Goal: Transaction & Acquisition: Subscribe to service/newsletter

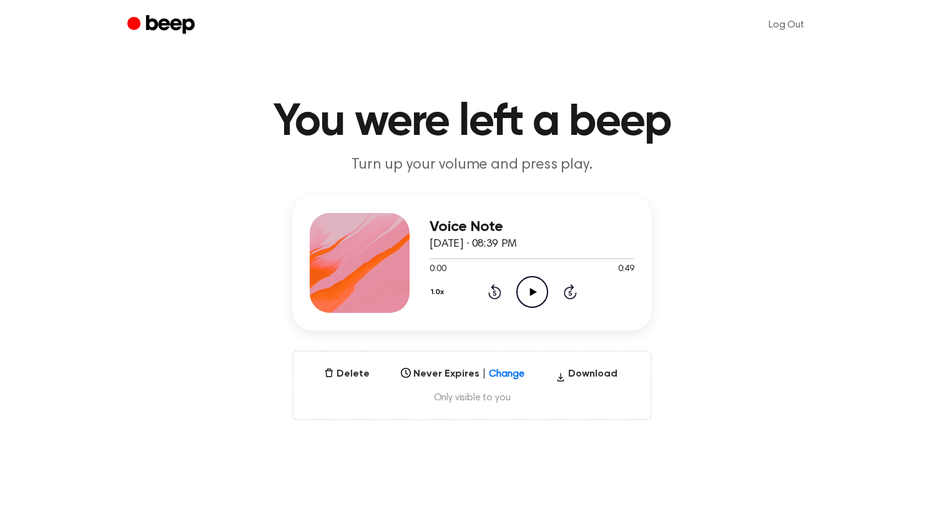
click at [528, 289] on icon "Play Audio" at bounding box center [532, 292] width 32 height 32
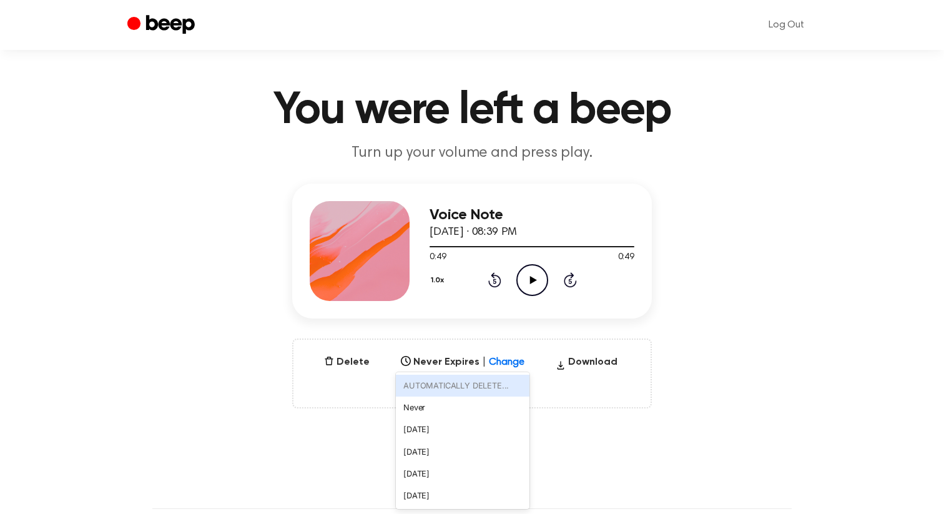
click at [512, 367] on div "option AUTOMATICALLY DELETE... focused disabled, 1 of 6. 6 results available. U…" at bounding box center [463, 357] width 134 height 17
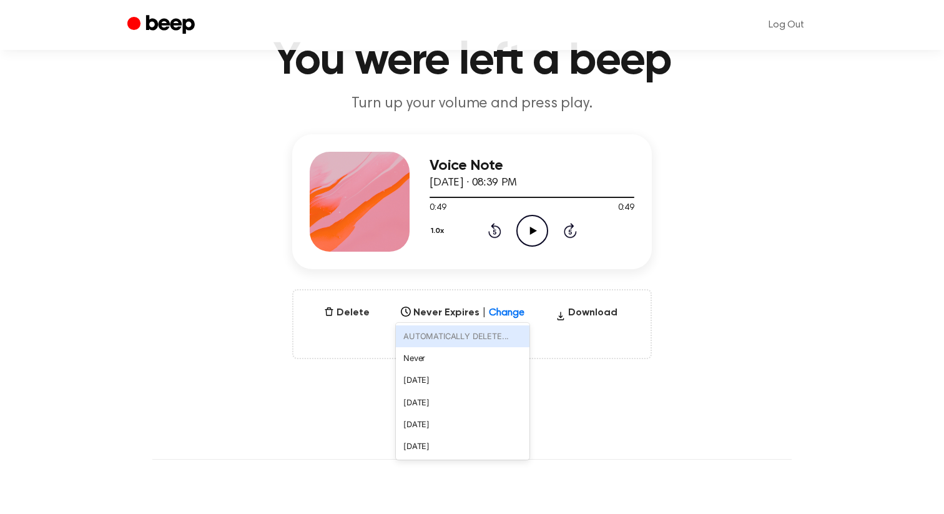
scroll to position [57, 0]
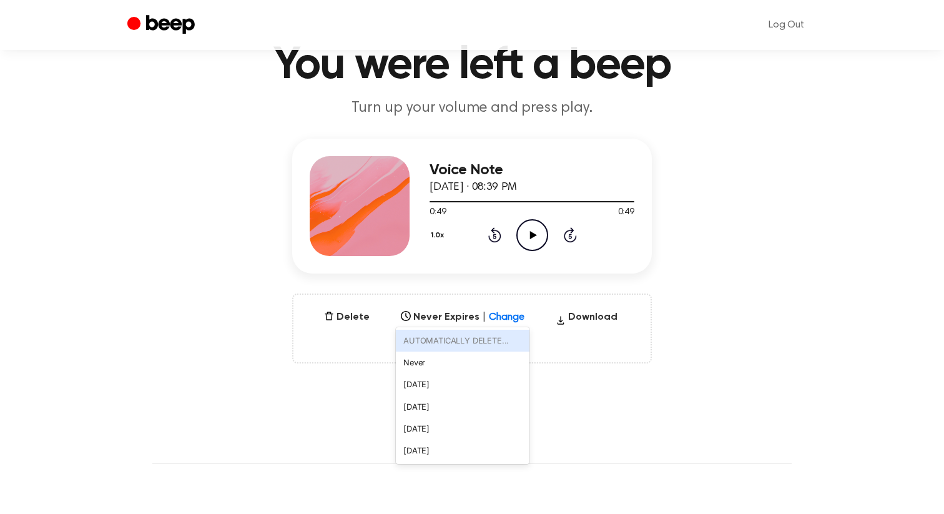
click at [690, 374] on main "You were left a beep Turn up your volume and press play. Voice Note [DATE] · 08…" at bounding box center [472, 343] width 944 height 801
click at [477, 338] on span "Only visible to you" at bounding box center [471, 341] width 327 height 12
click at [787, 24] on link "Log Out" at bounding box center [786, 25] width 61 height 30
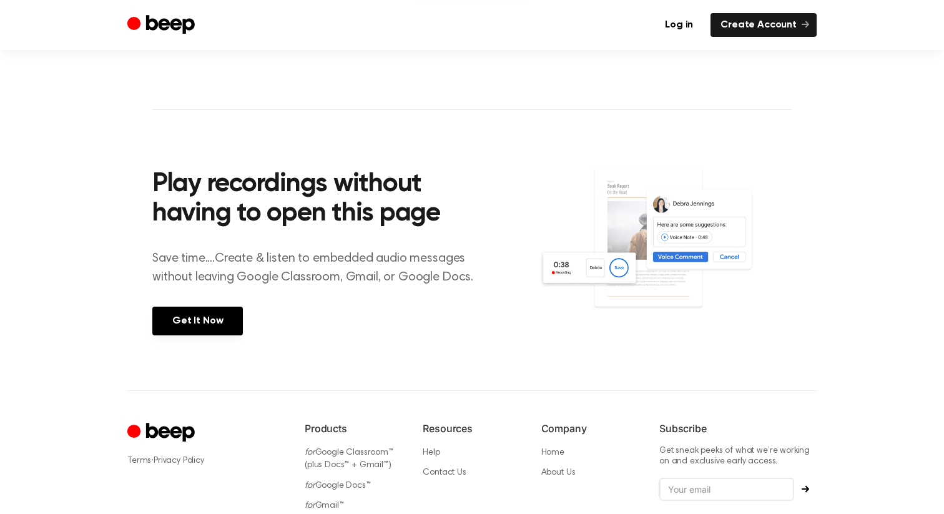
scroll to position [390, 0]
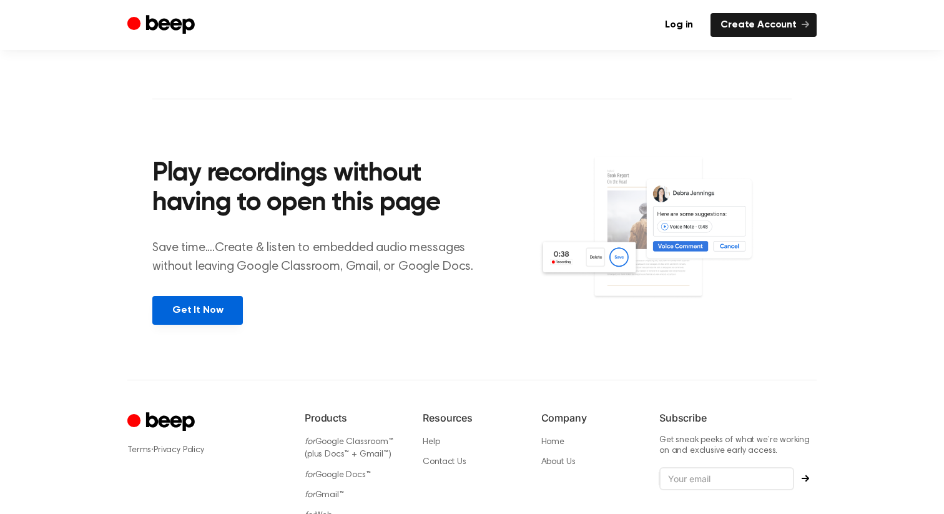
click at [215, 308] on link "Get It Now" at bounding box center [197, 310] width 90 height 29
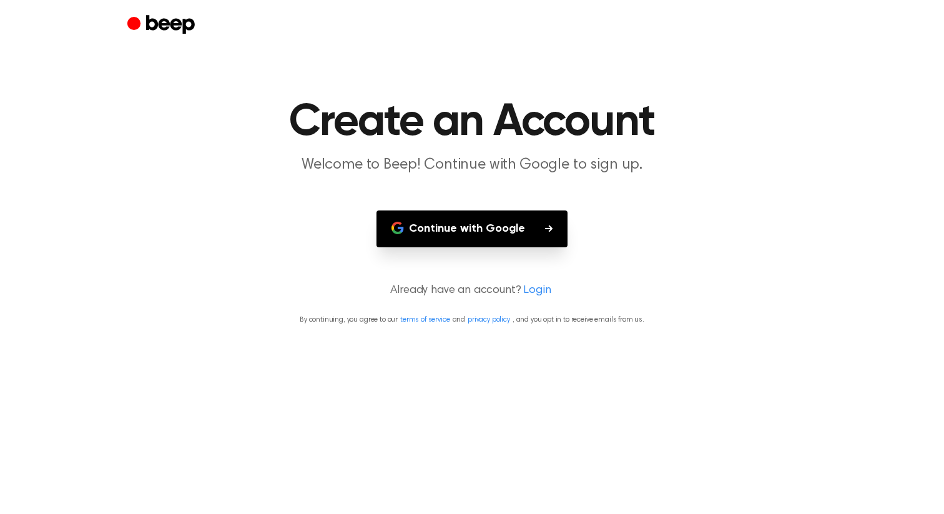
click at [512, 228] on button "Continue with Google" at bounding box center [471, 228] width 191 height 37
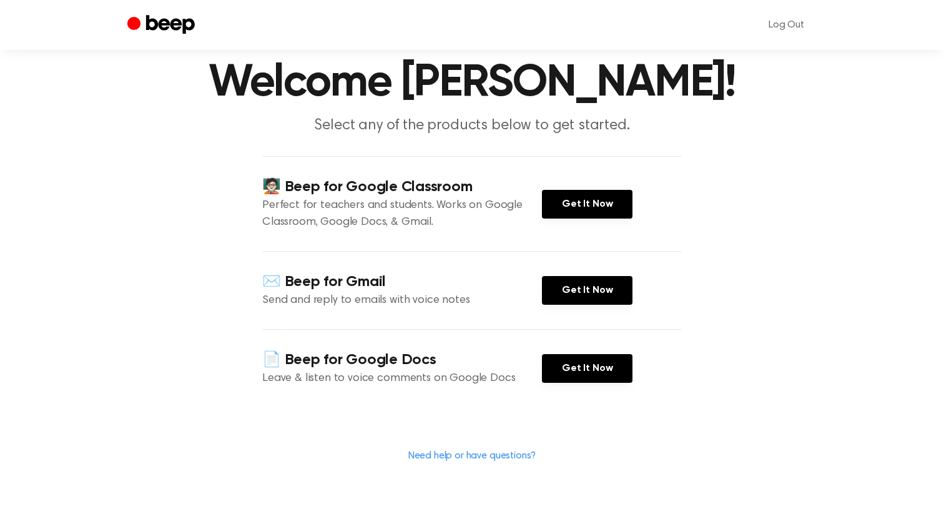
scroll to position [40, 0]
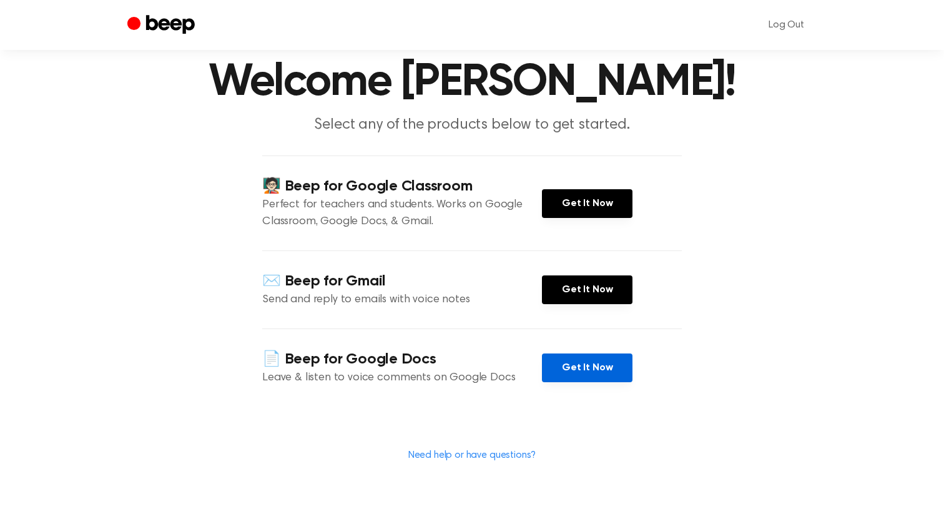
click at [590, 364] on link "Get It Now" at bounding box center [587, 367] width 90 height 29
